Goal: Task Accomplishment & Management: Use online tool/utility

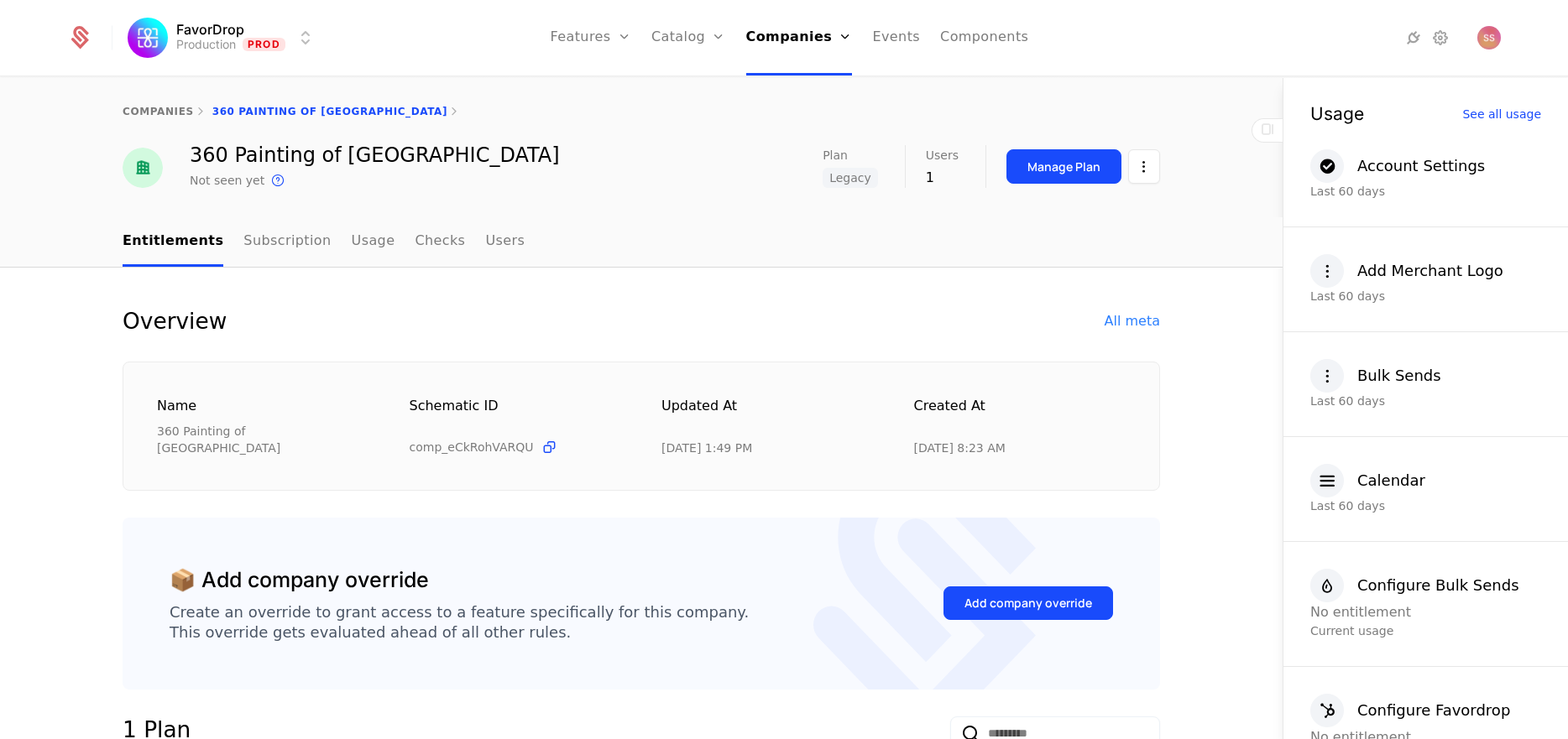
click at [820, 89] on link "Companies" at bounding box center [805, 82] width 78 height 13
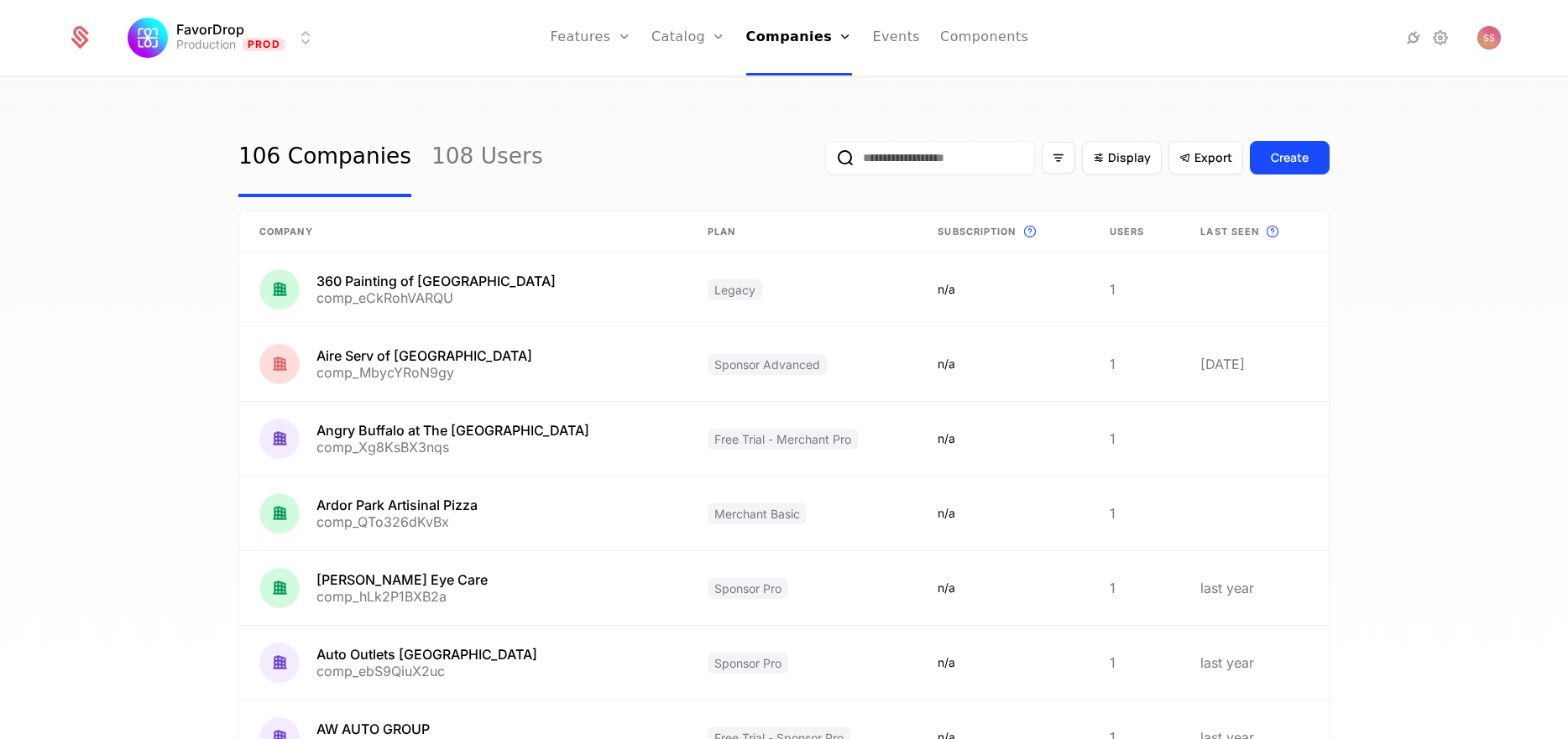
click at [921, 159] on input "email" at bounding box center [929, 158] width 210 height 34
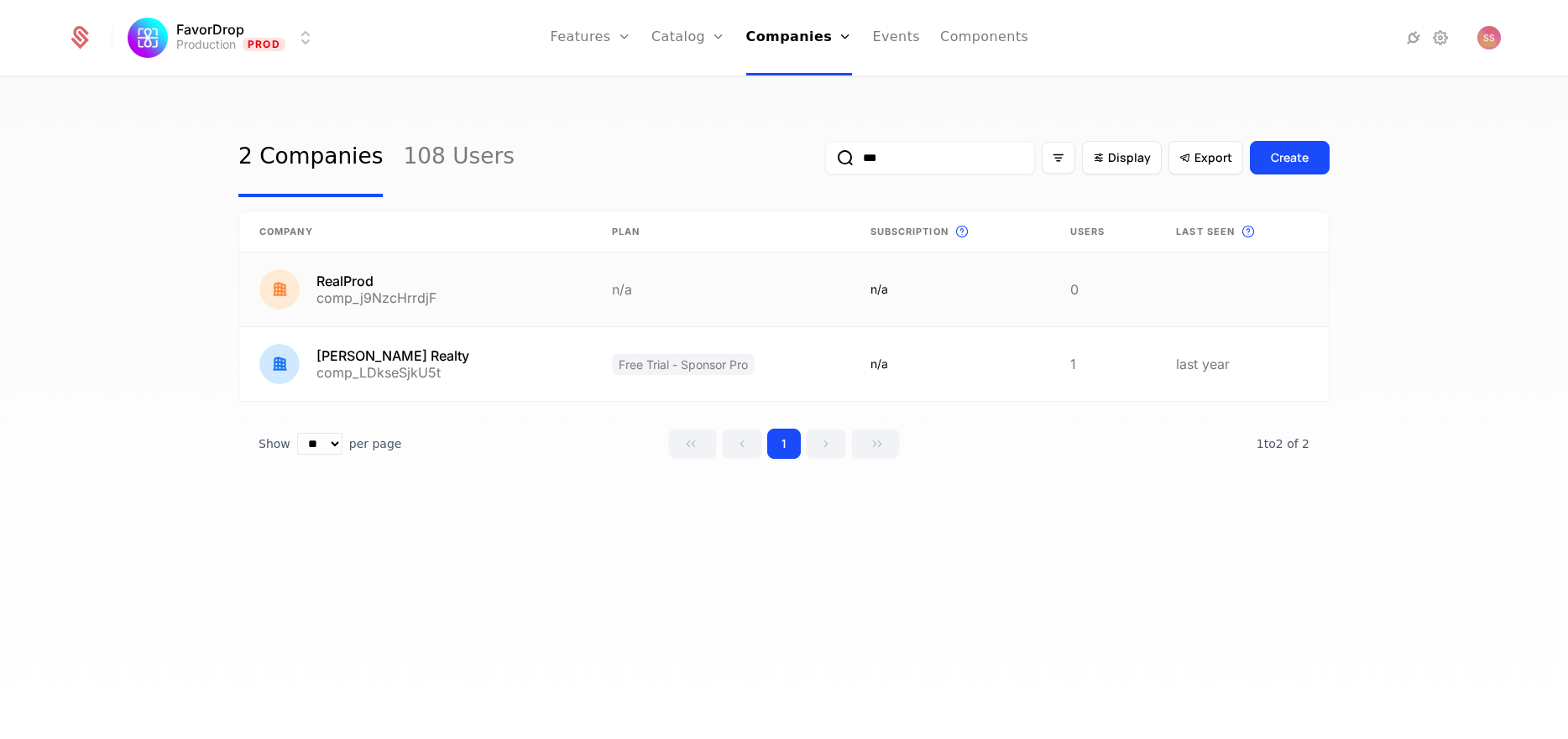
type input "***"
click at [694, 275] on link at bounding box center [721, 289] width 258 height 74
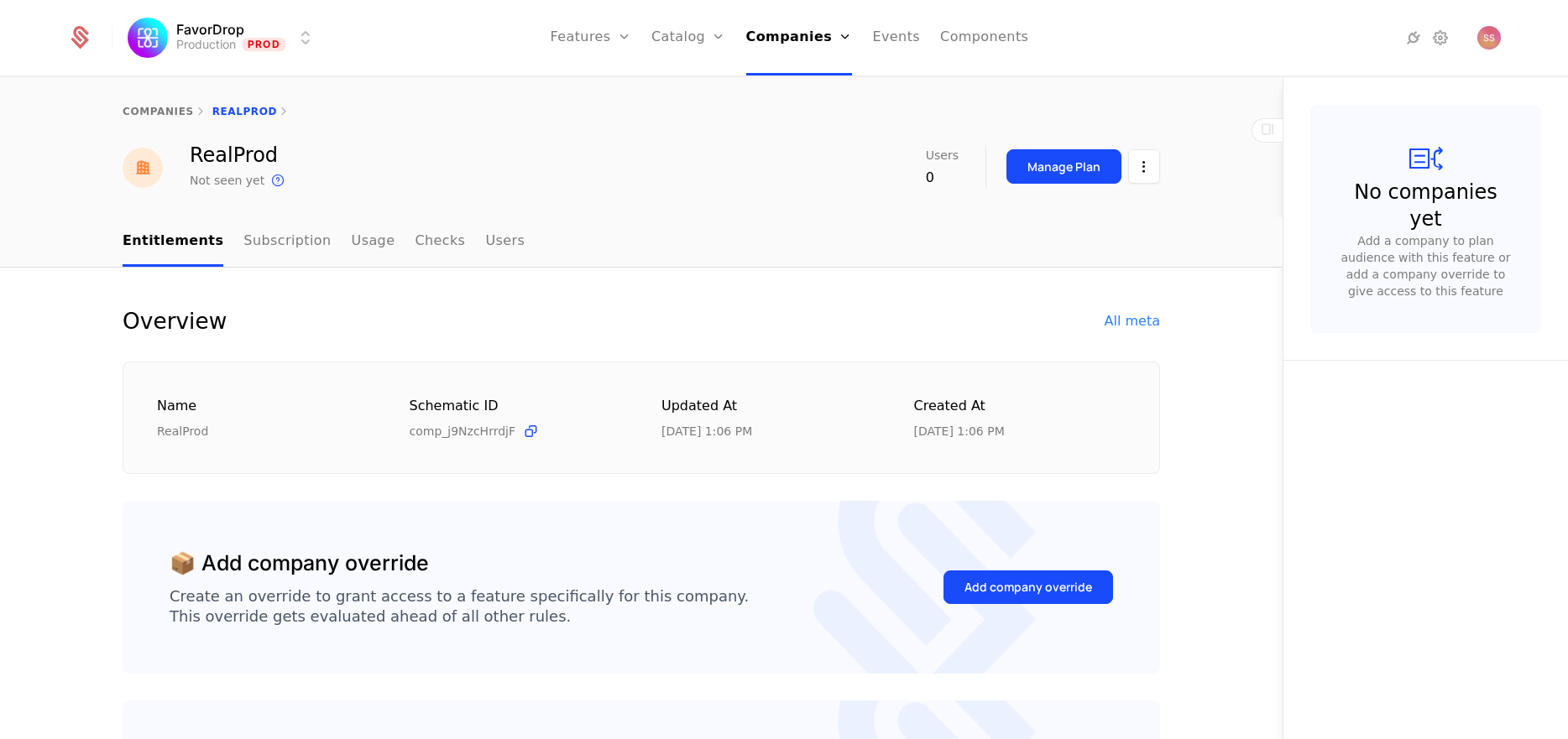
click at [694, 275] on div "Overview All meta Name RealProd Schematic ID comp_j9NzcHrrdjF Updated at [DATE]…" at bounding box center [641, 617] width 1283 height 699
click at [706, 89] on link "Plans" at bounding box center [714, 82] width 87 height 13
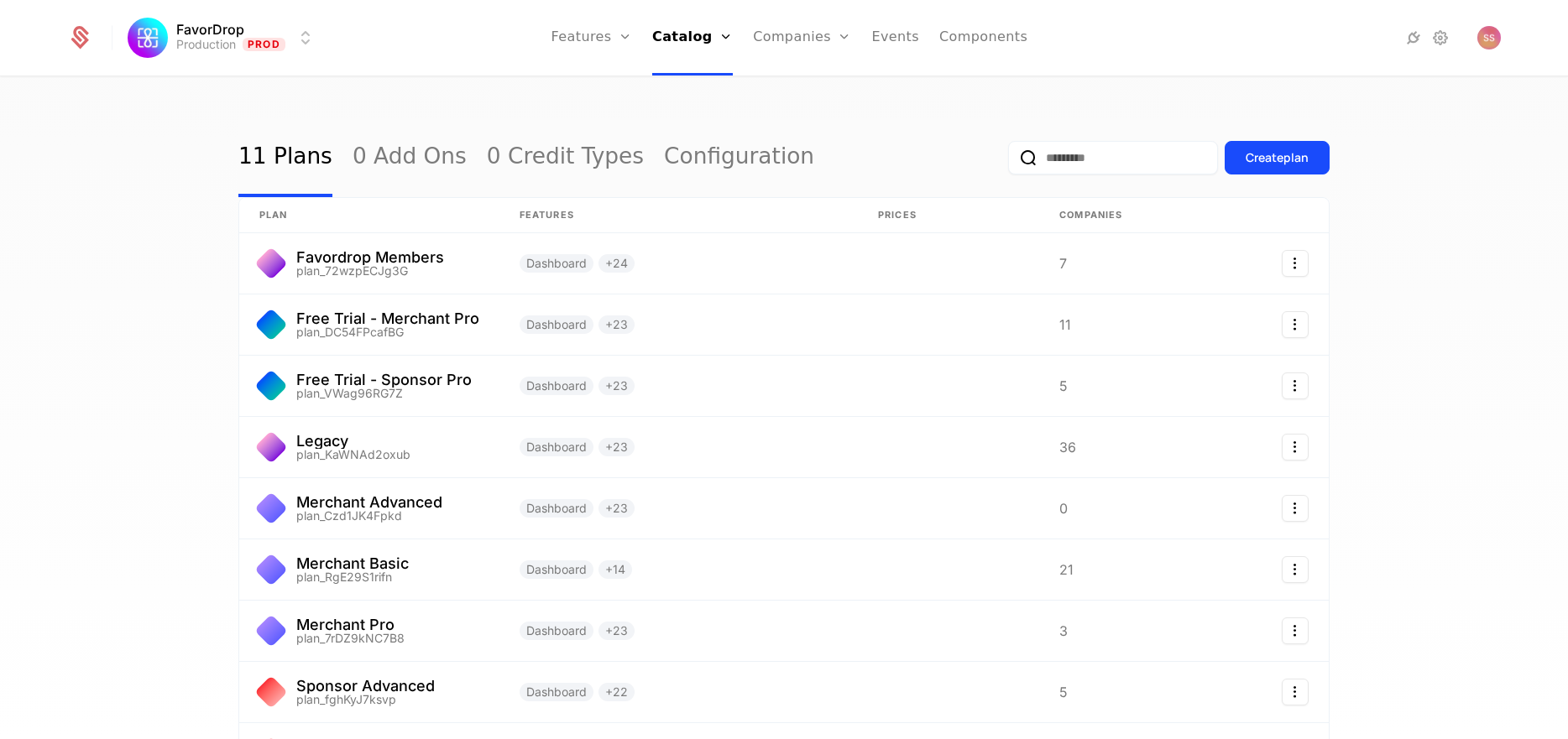
click at [1130, 156] on input "email" at bounding box center [1112, 158] width 210 height 34
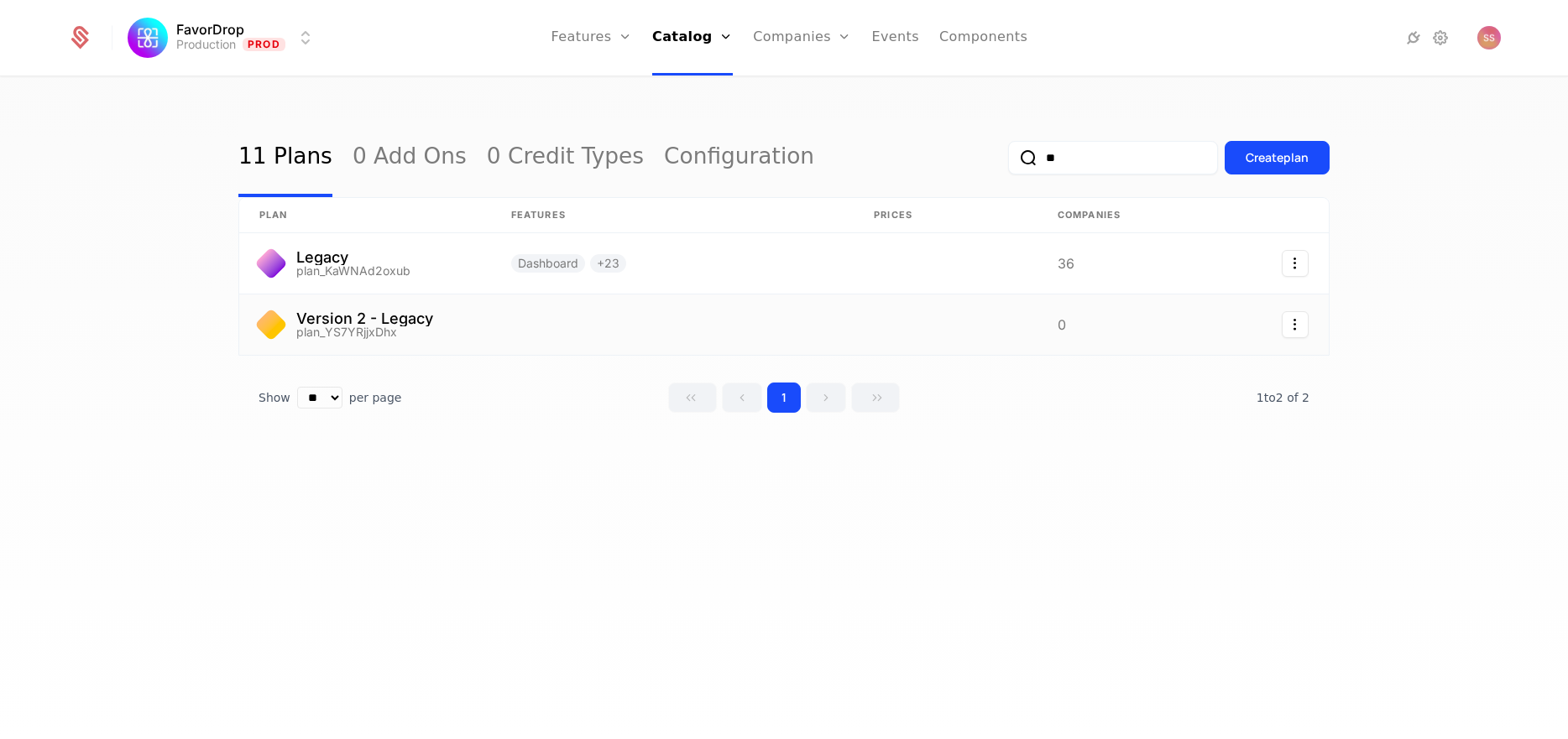
type input "**"
click at [706, 319] on link at bounding box center [673, 324] width 363 height 61
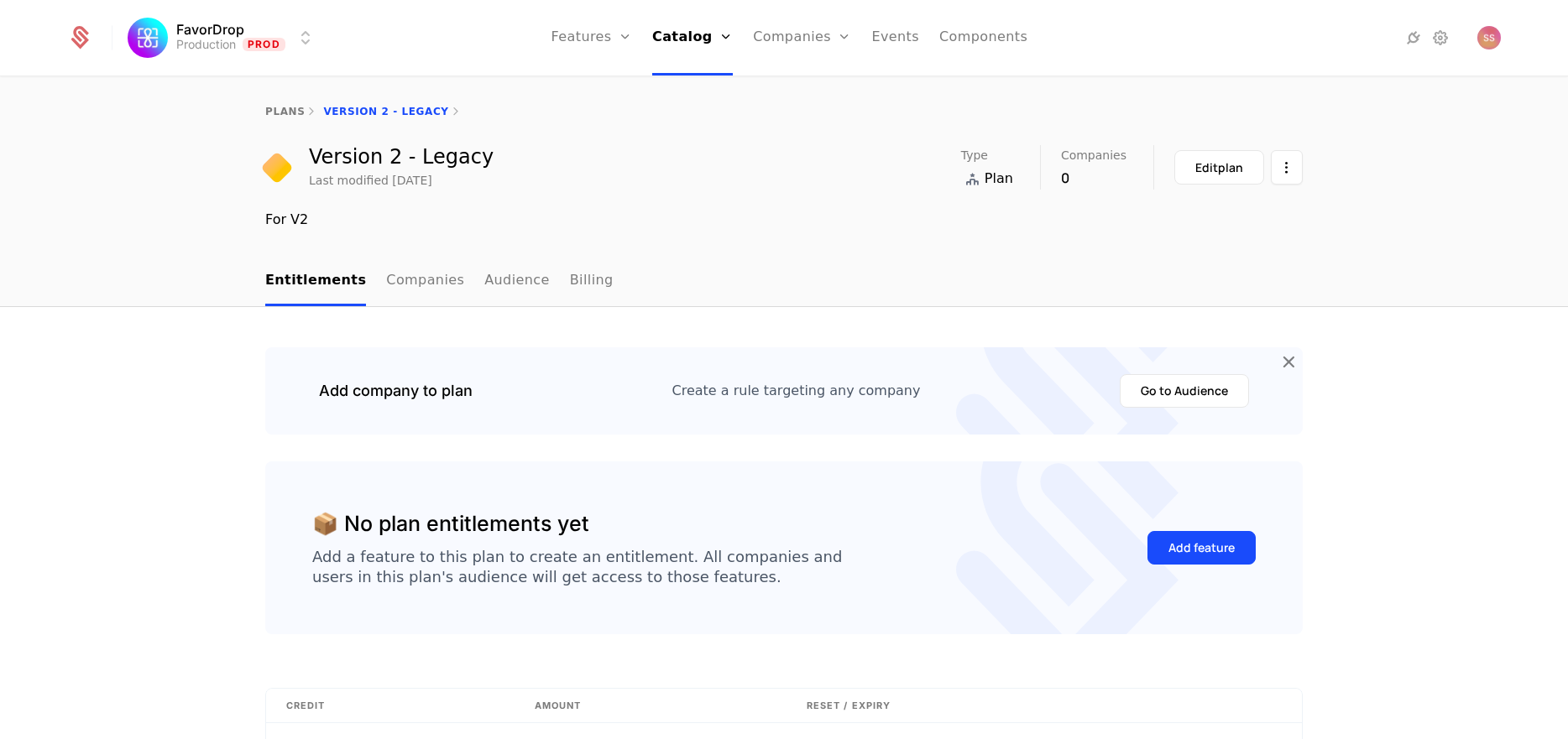
click at [1199, 385] on button "Go to Audience" at bounding box center [1184, 391] width 129 height 34
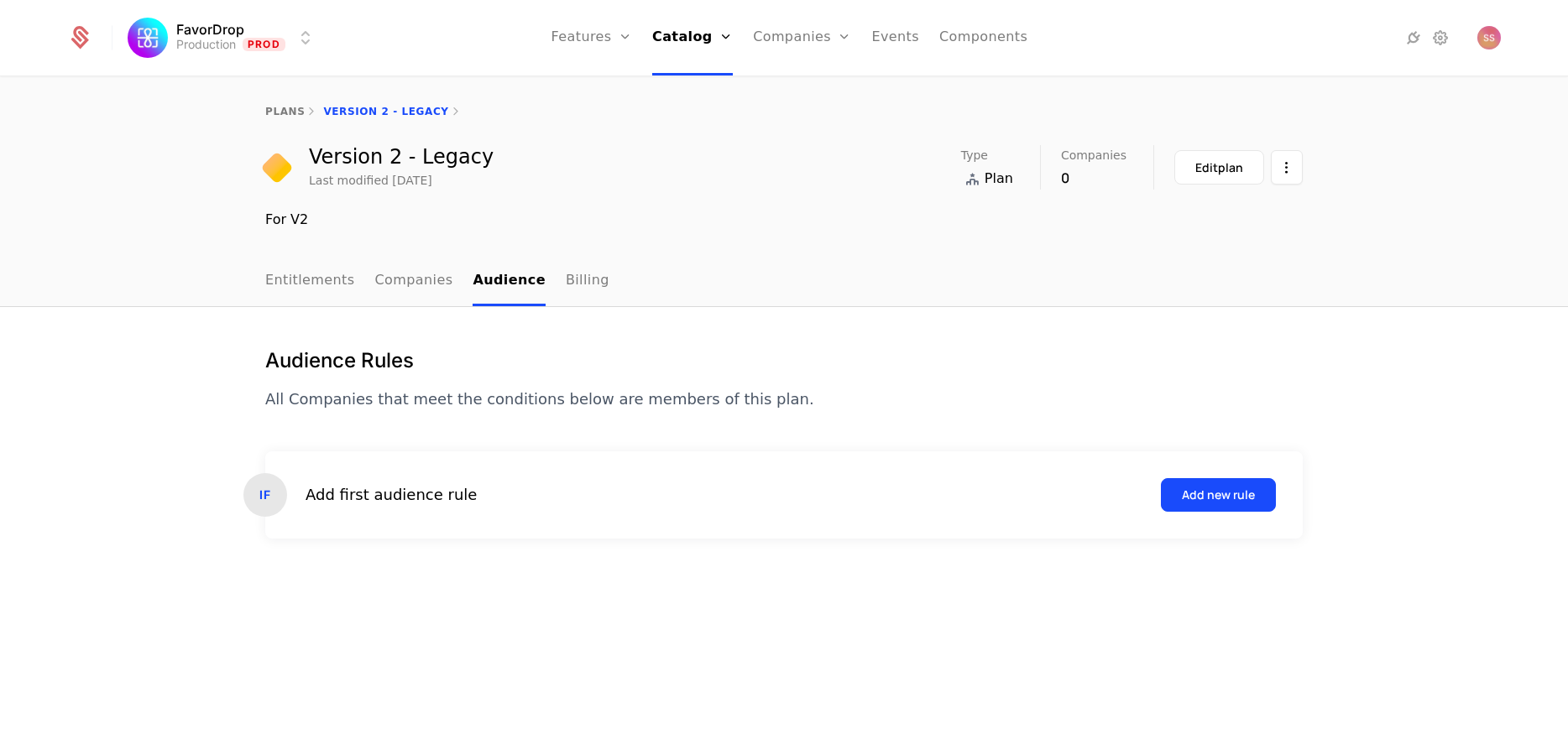
click at [1188, 493] on div "Add new rule" at bounding box center [1218, 495] width 73 height 17
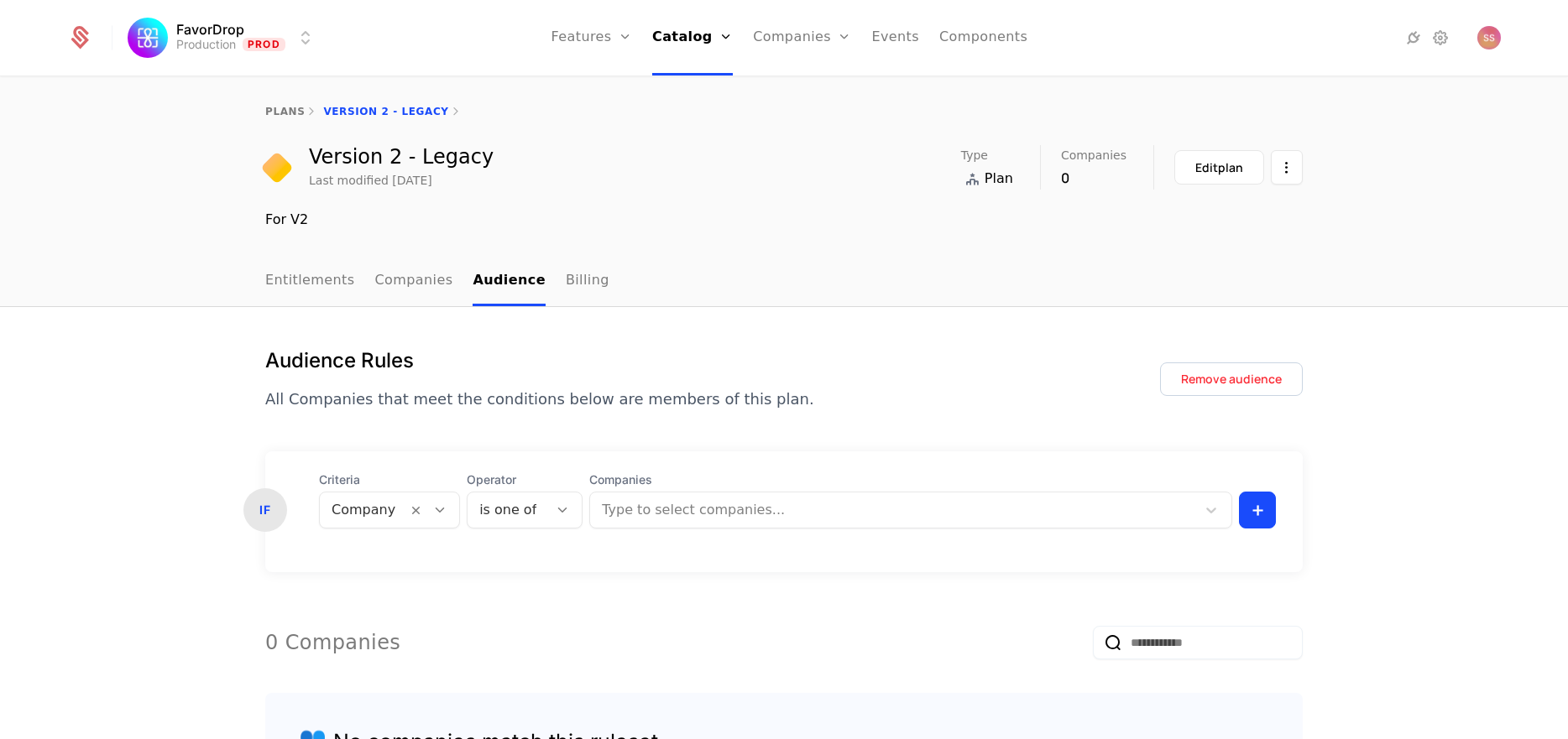
click at [433, 519] on div at bounding box center [440, 510] width 29 height 19
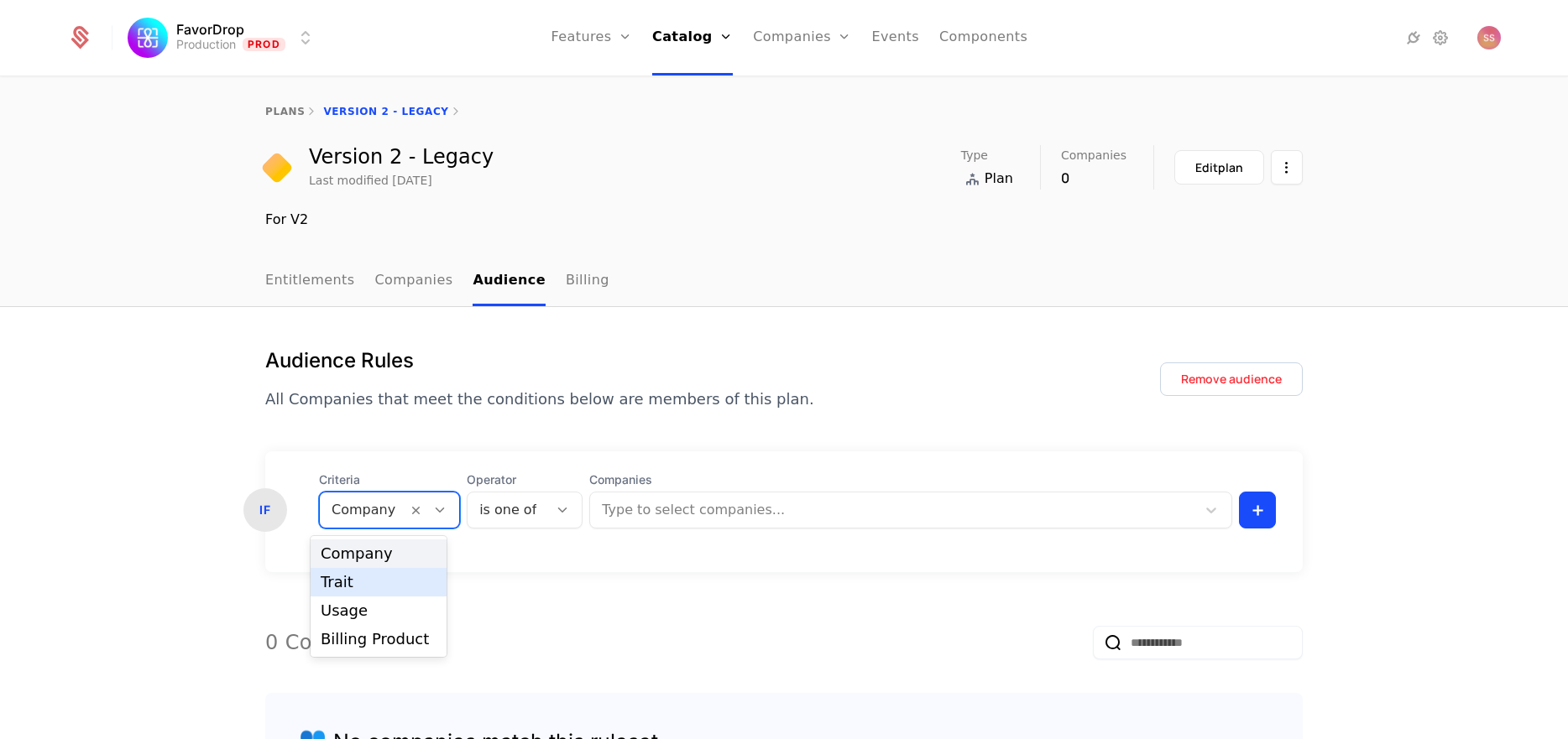
click at [374, 588] on div "Trait" at bounding box center [379, 582] width 116 height 15
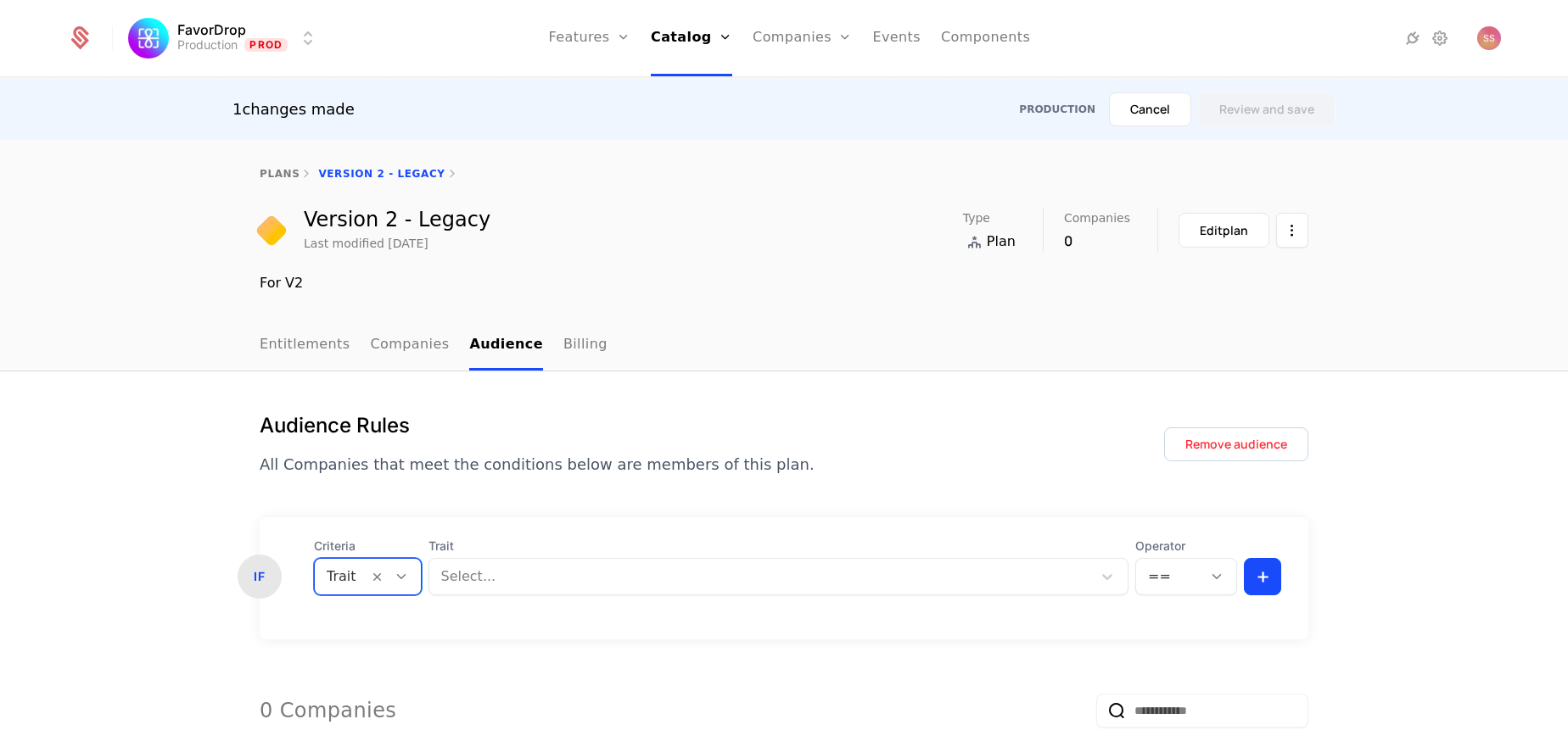
click at [470, 582] on body "FavorDrop Production Prod Features Features Flags Catalog Plans Add Ons Credits…" at bounding box center [784, 373] width 1568 height 747
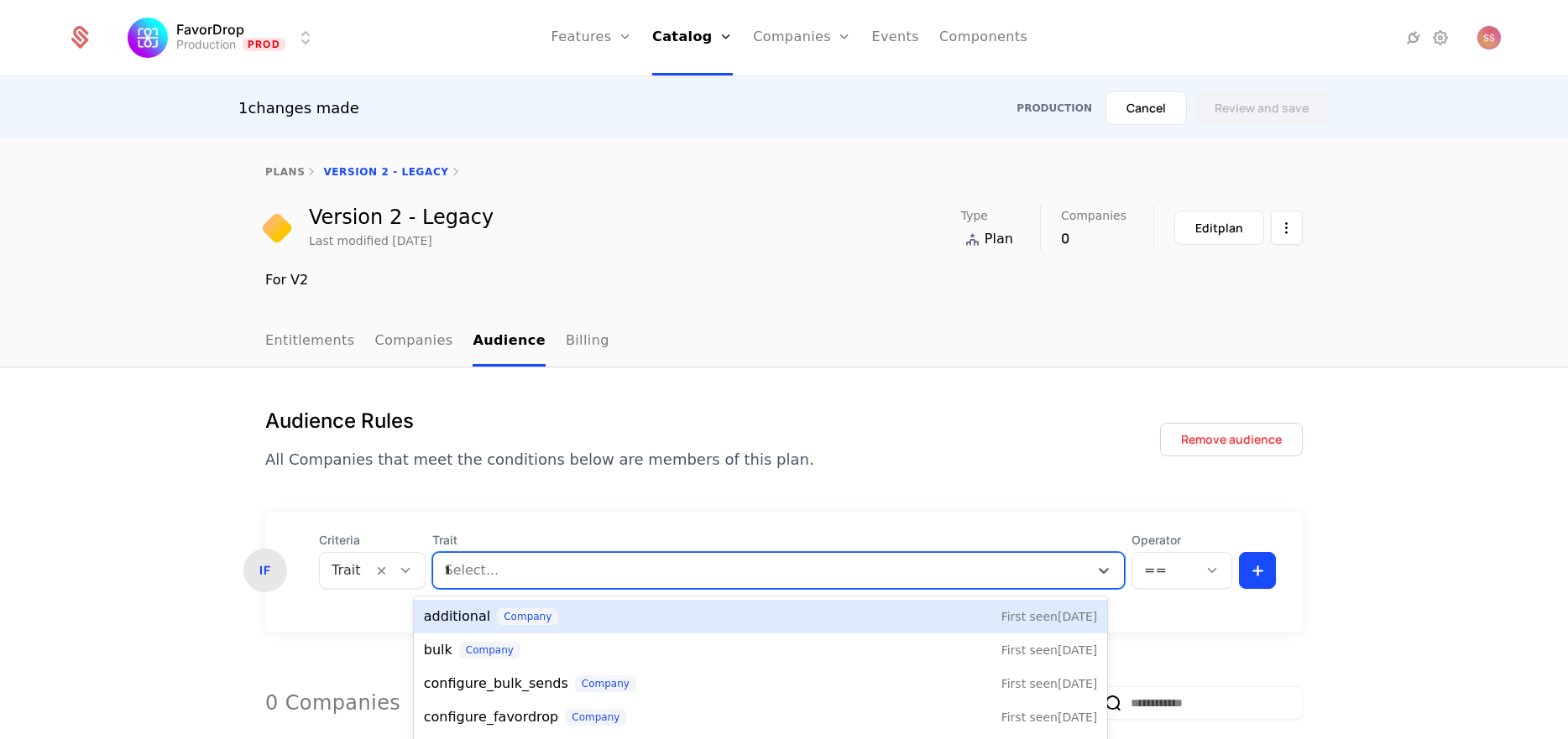
type input "**"
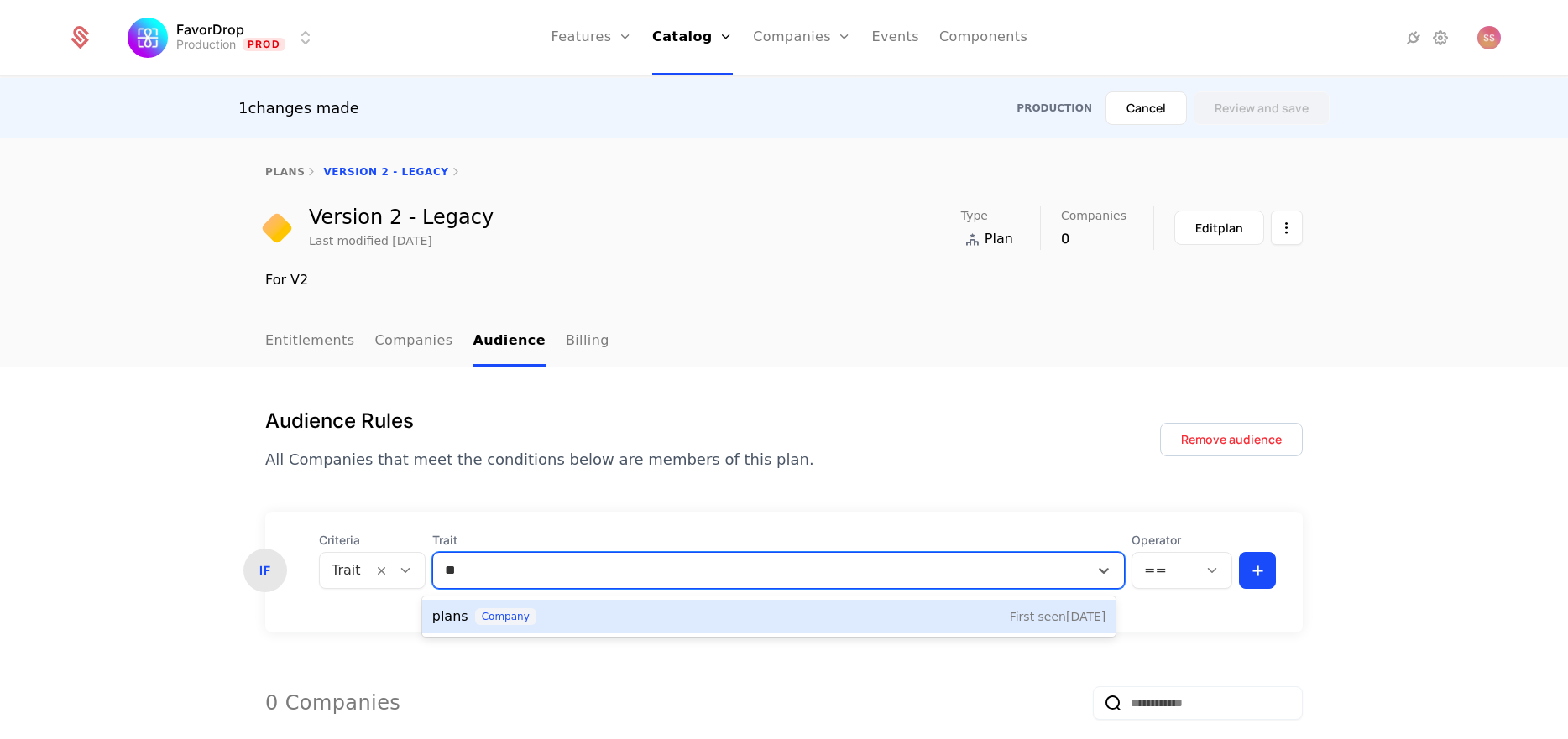
click at [722, 614] on div "plans company First seen [DATE]" at bounding box center [770, 617] width 674 height 21
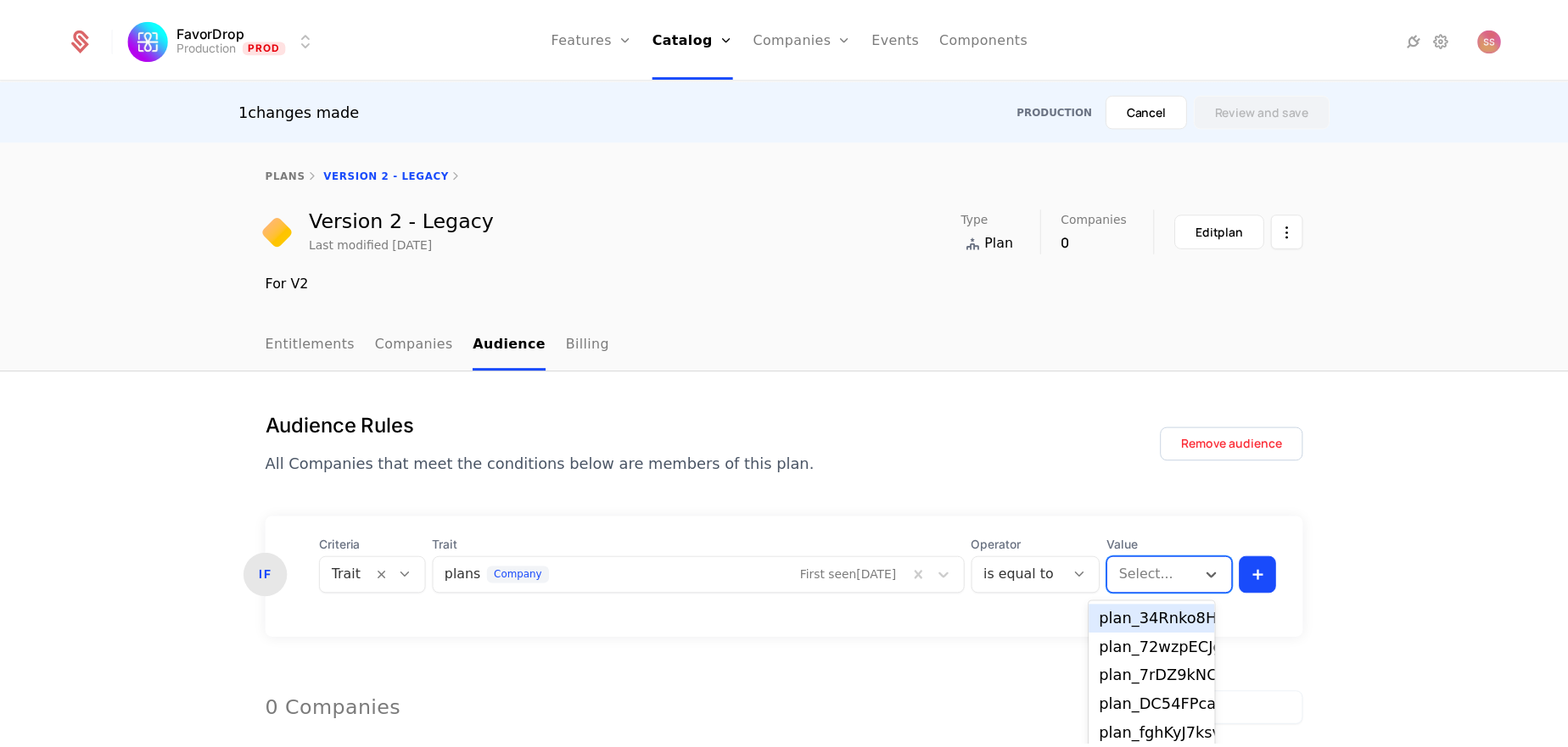
scroll to position [37, 0]
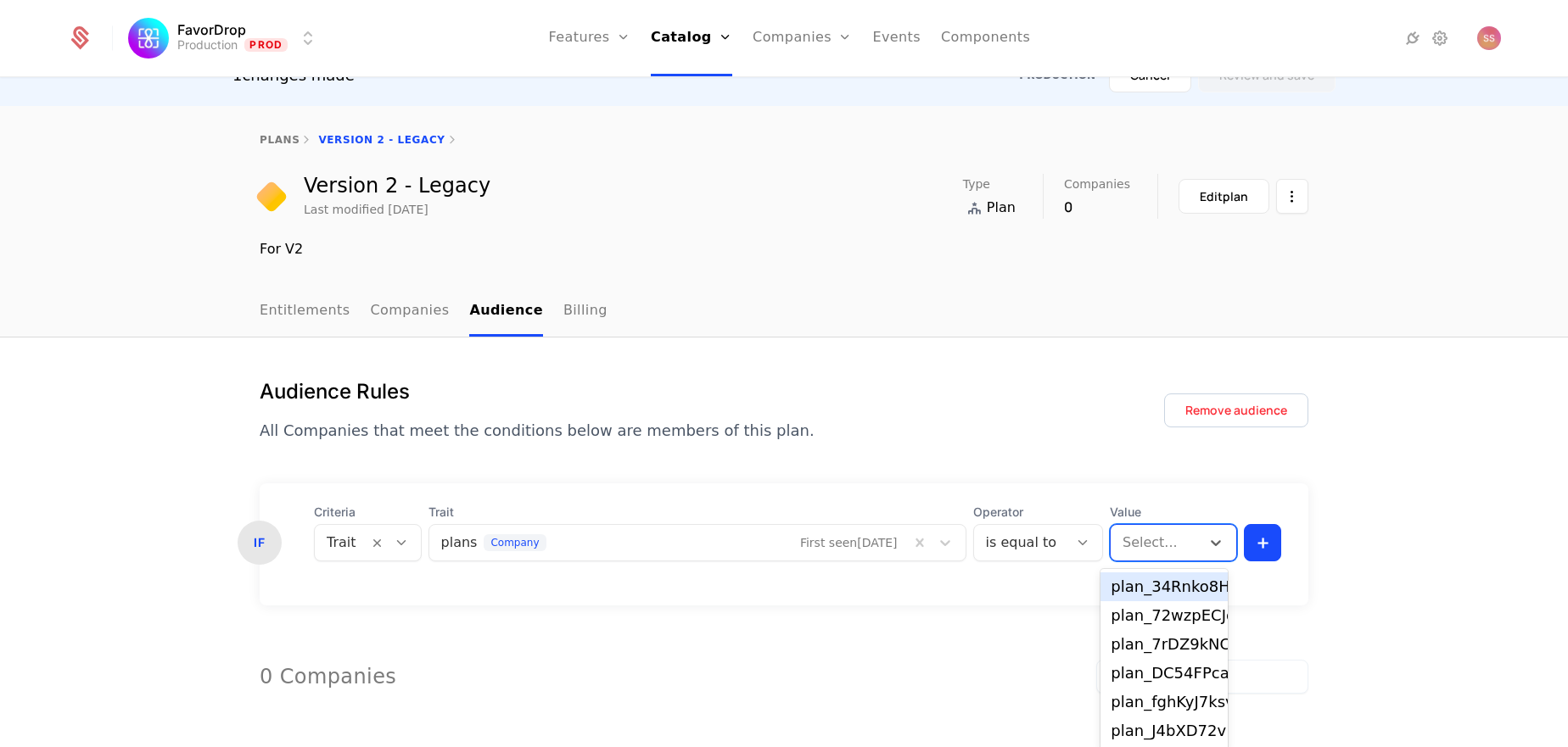
click at [1207, 580] on body "FavorDrop Production Prod Features Features Flags Catalog Plans Add Ons Credits…" at bounding box center [784, 339] width 1568 height 747
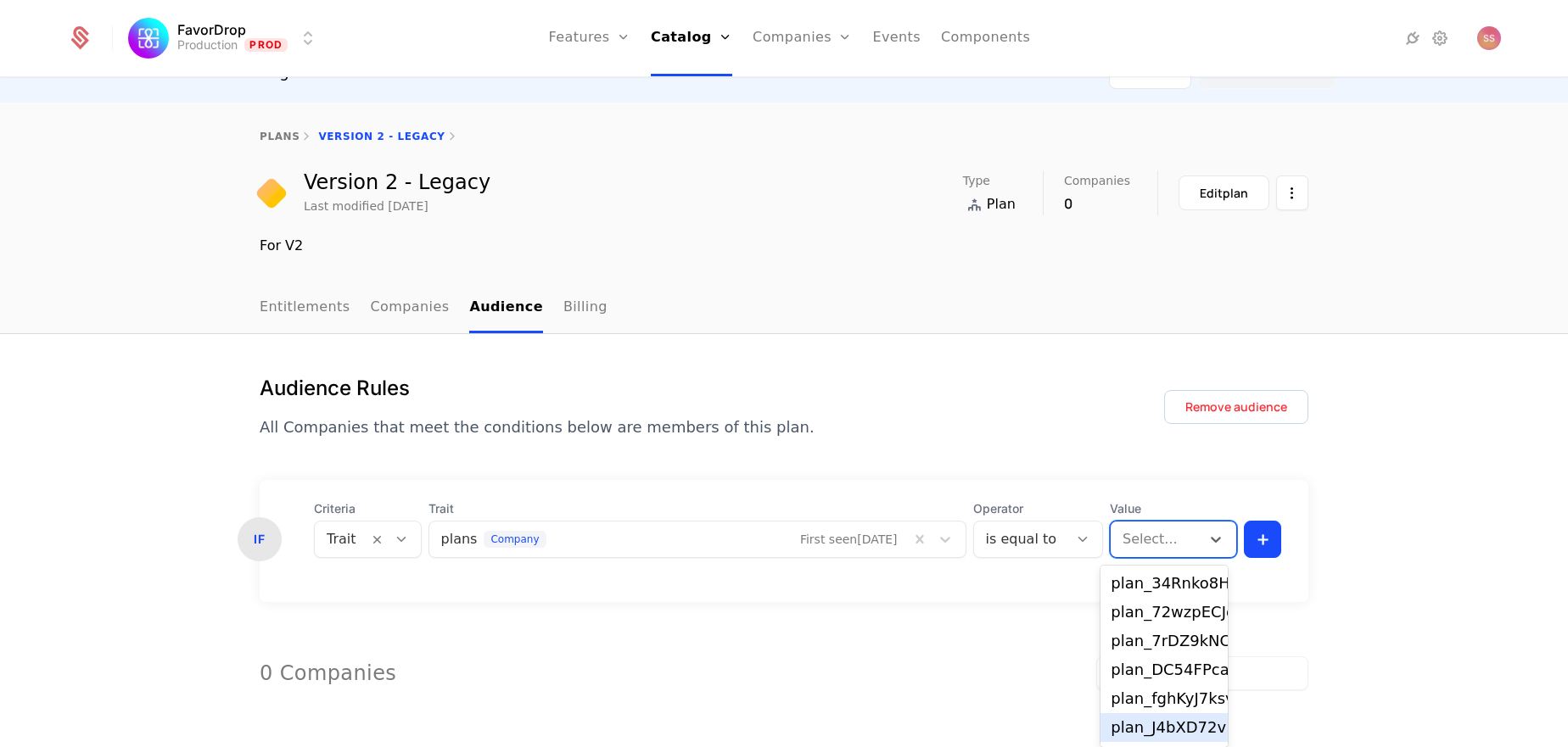
type input "*"
click at [1195, 585] on body "FavorDrop Production Prod Features Features Flags Catalog Plans Add Ons Credits…" at bounding box center [784, 336] width 1568 height 747
paste input "**********"
type input "**********"
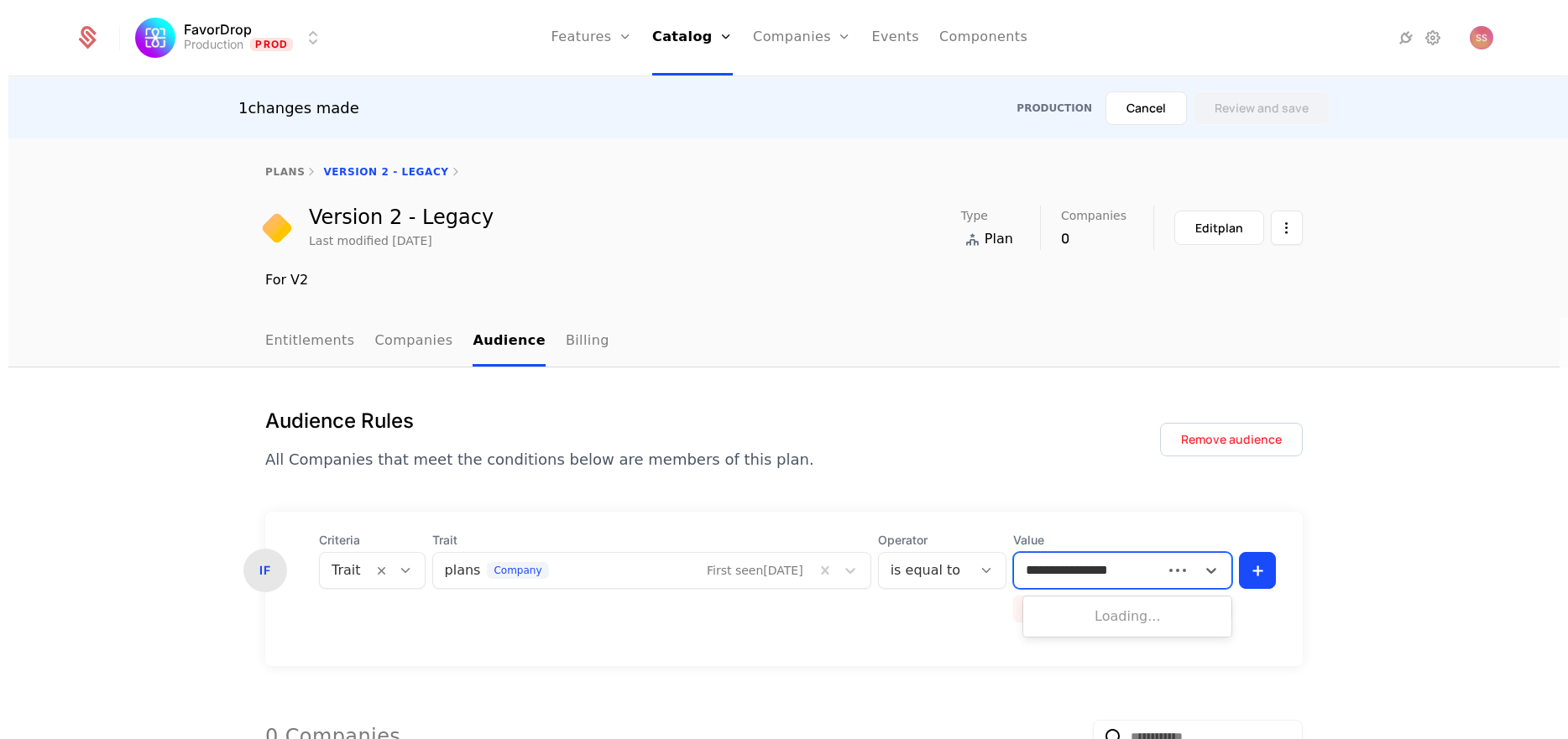
scroll to position [0, 0]
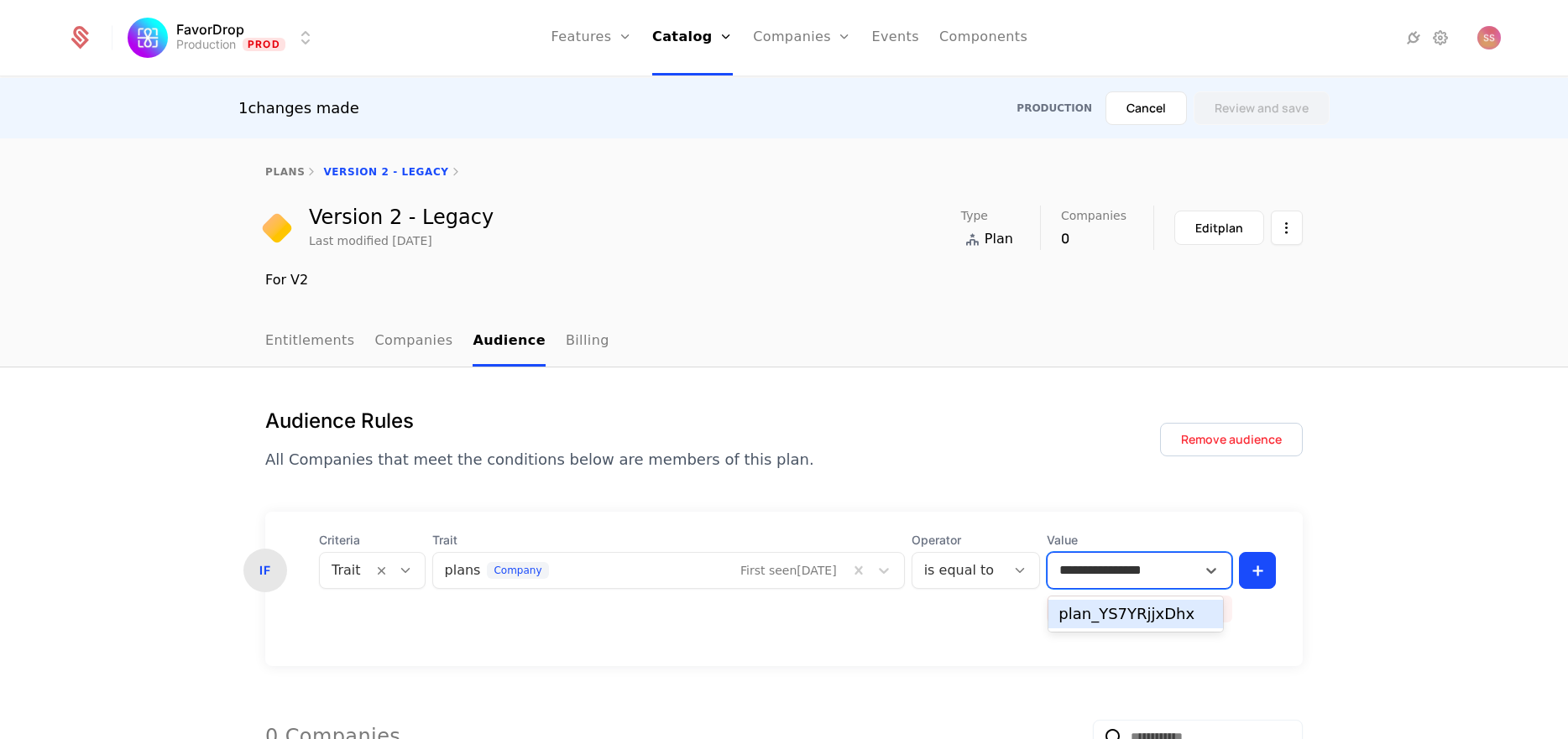
click at [1131, 617] on div "plan_YS7YRjjxDhx" at bounding box center [1135, 614] width 154 height 15
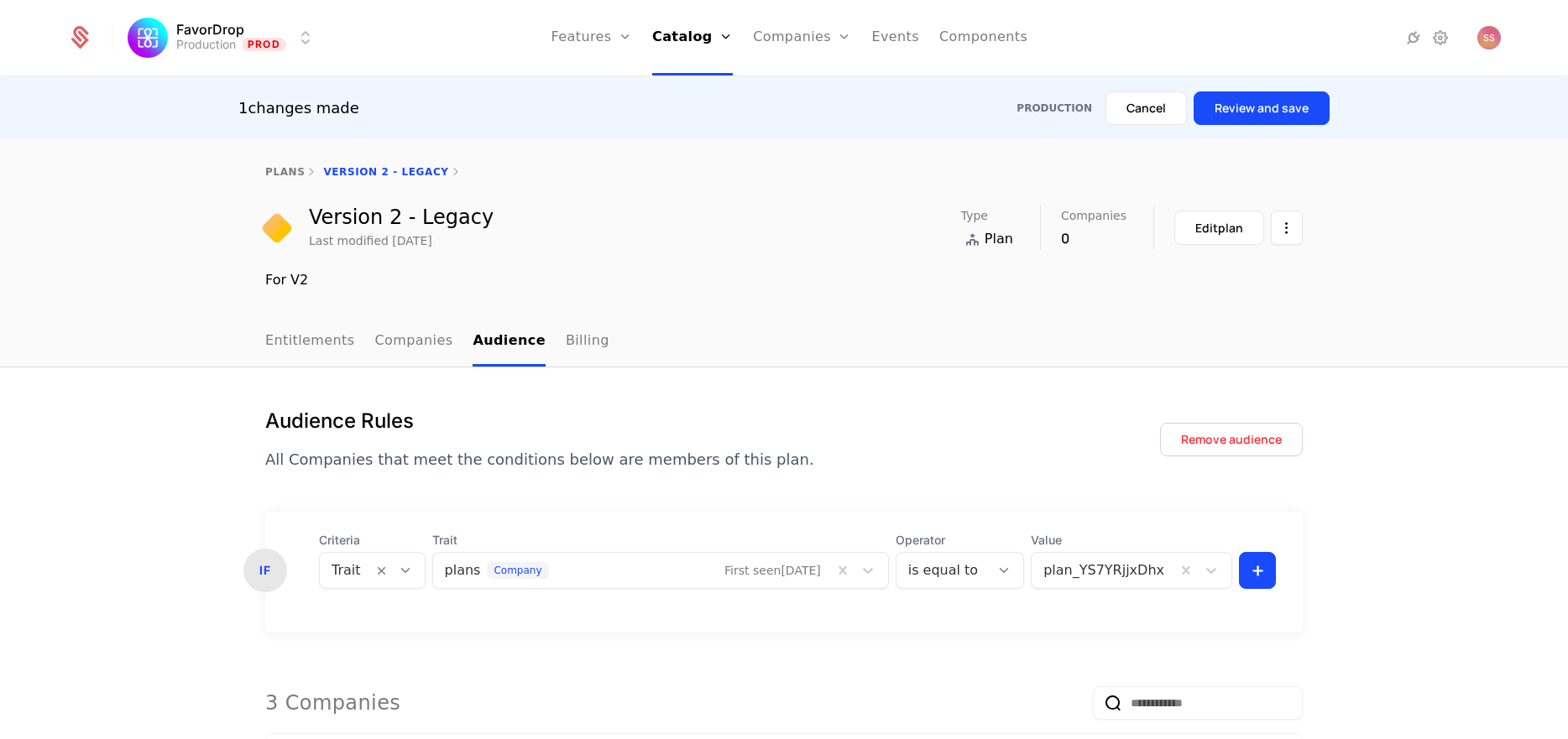
click at [1275, 104] on button "Review and save" at bounding box center [1262, 109] width 136 height 34
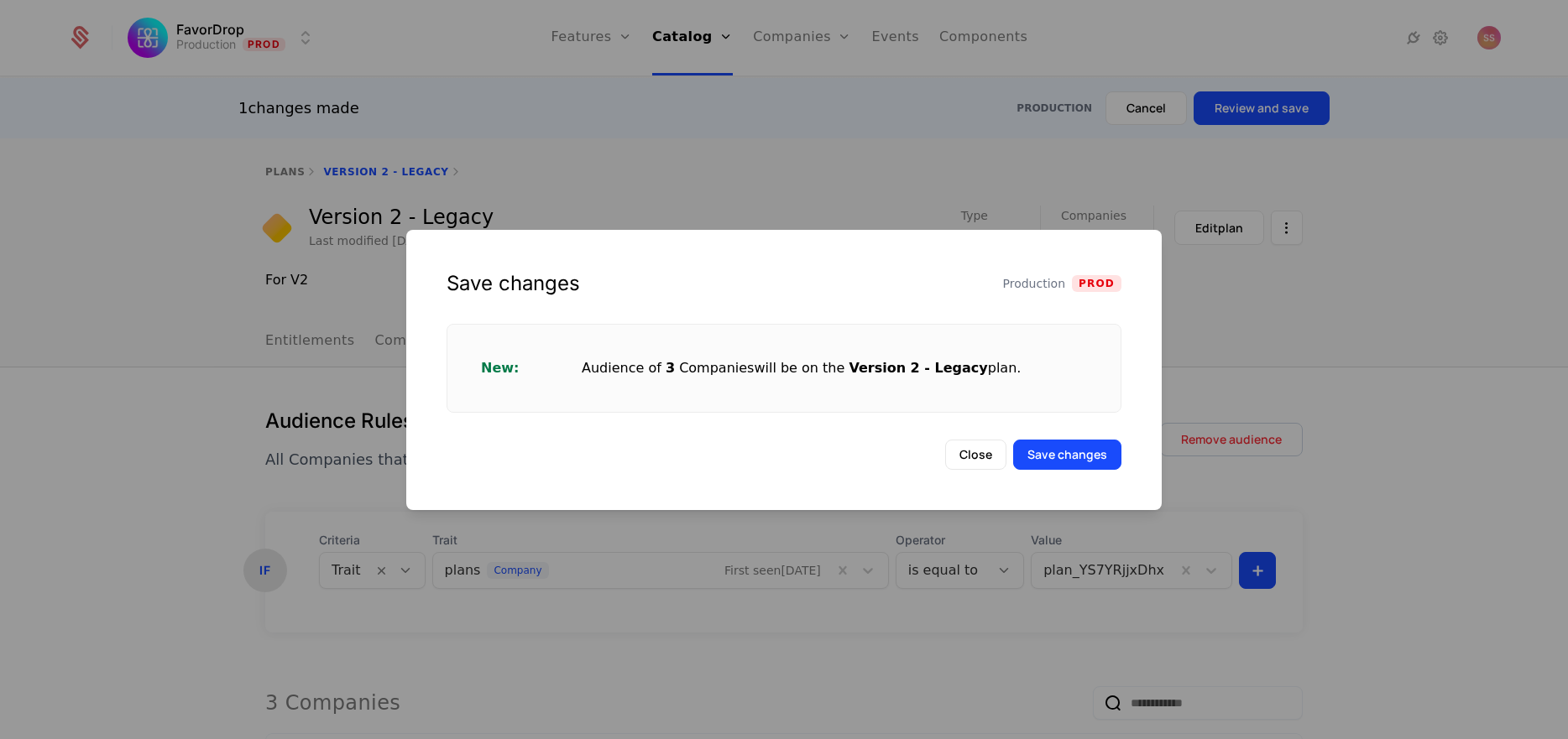
click at [1047, 456] on button "Save changes" at bounding box center [1067, 455] width 108 height 30
